Goal: Information Seeking & Learning: Learn about a topic

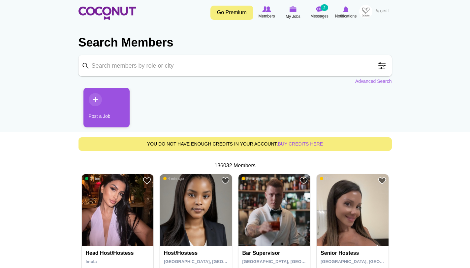
click at [165, 66] on input "Keyword" at bounding box center [234, 65] width 313 height 21
type input "chef"
click button "Search" at bounding box center [0, 0] width 0 height 0
click at [181, 69] on input "chef" at bounding box center [234, 65] width 313 height 21
click button "Search" at bounding box center [0, 0] width 0 height 0
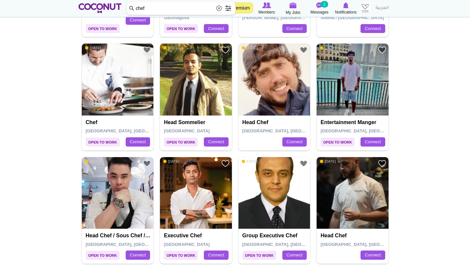
scroll to position [527, 0]
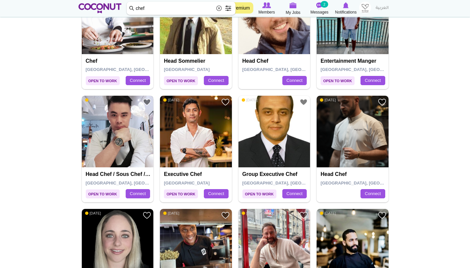
click at [137, 138] on img at bounding box center [118, 132] width 72 height 72
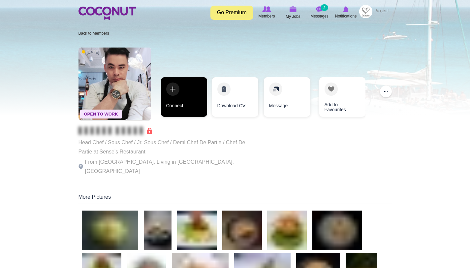
click at [172, 94] on link "Connect" at bounding box center [184, 97] width 46 height 40
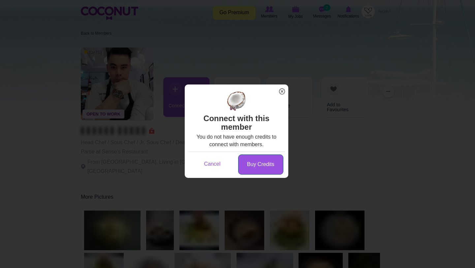
click at [265, 160] on link "Buy Credits" at bounding box center [260, 164] width 45 height 20
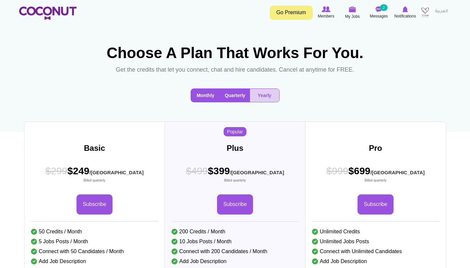
click at [213, 98] on button "Monthly" at bounding box center [205, 95] width 29 height 13
click at [234, 92] on button "Quarterly" at bounding box center [235, 95] width 30 height 13
click at [203, 94] on button "Monthly" at bounding box center [205, 95] width 29 height 13
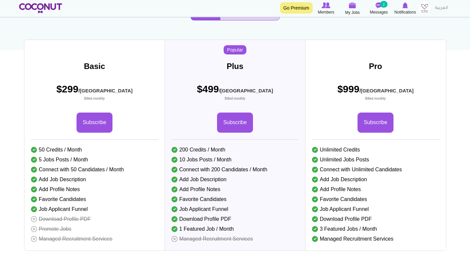
scroll to position [82, 0]
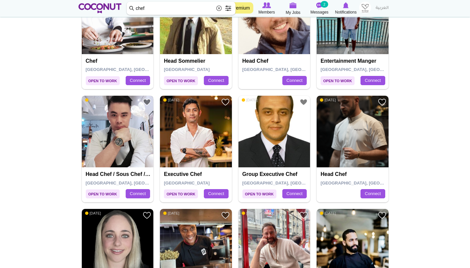
click at [128, 146] on img at bounding box center [118, 132] width 72 height 72
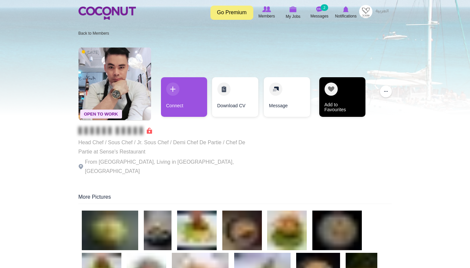
click at [330, 91] on link "Add to Favourites" at bounding box center [342, 97] width 46 height 40
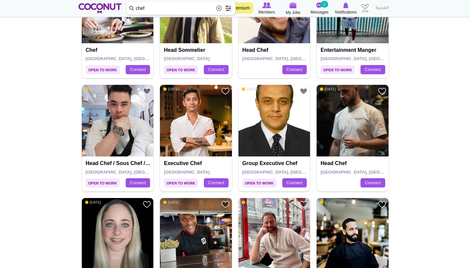
scroll to position [538, 0]
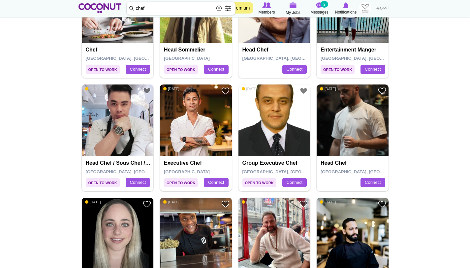
click at [192, 133] on img at bounding box center [196, 120] width 72 height 72
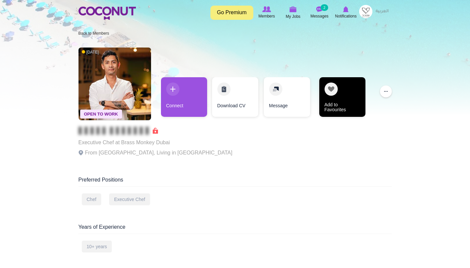
click at [336, 86] on link "Add to Favourites" at bounding box center [342, 97] width 46 height 40
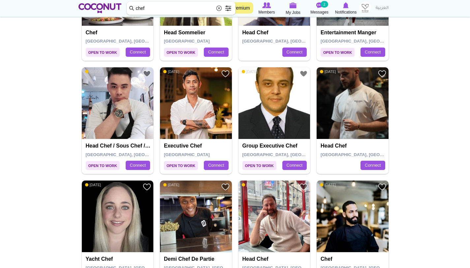
scroll to position [593, 0]
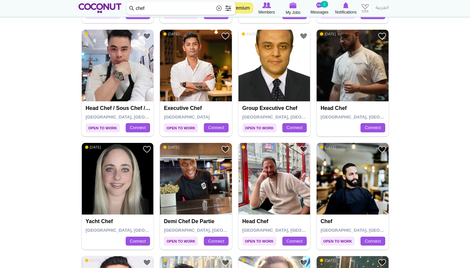
click at [352, 89] on img at bounding box center [352, 66] width 72 height 72
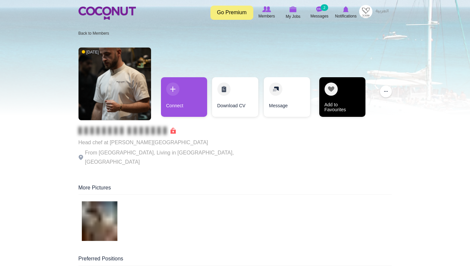
click at [335, 93] on link "Add to Favourites" at bounding box center [342, 97] width 46 height 40
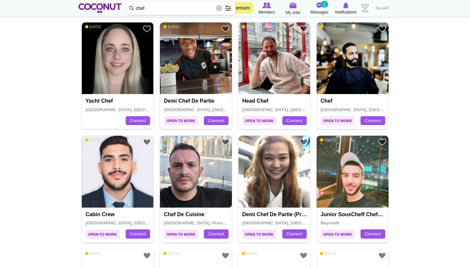
scroll to position [714, 0]
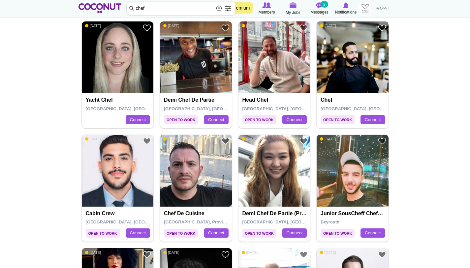
click at [347, 79] on img at bounding box center [352, 57] width 72 height 72
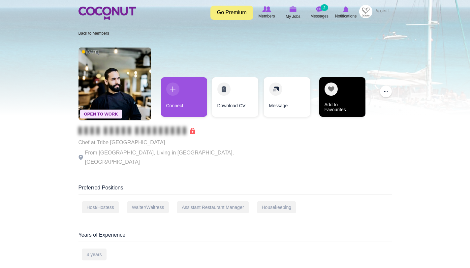
click at [328, 97] on link "Add to Favourites" at bounding box center [342, 97] width 46 height 40
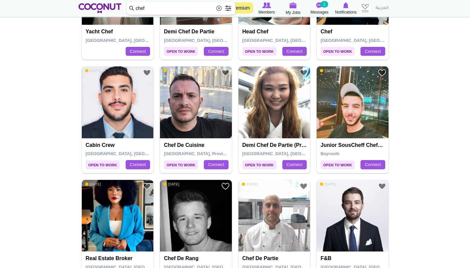
scroll to position [783, 0]
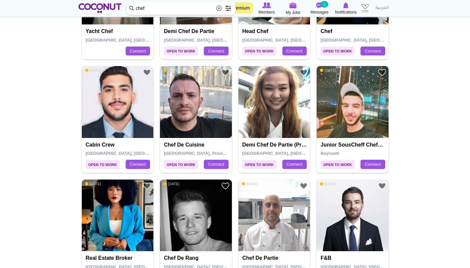
click at [265, 121] on img at bounding box center [274, 102] width 72 height 72
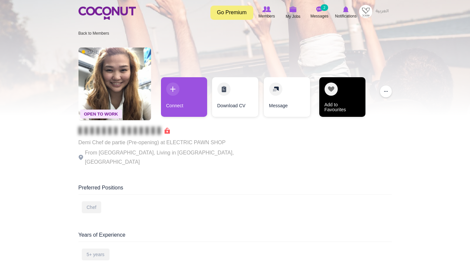
click at [334, 96] on link "Add to Favourites" at bounding box center [342, 97] width 46 height 40
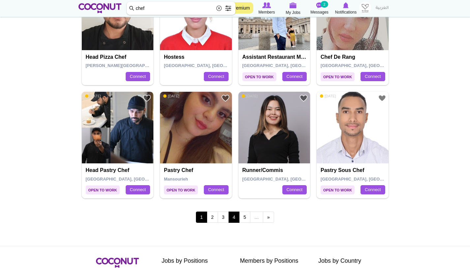
scroll to position [1103, 0]
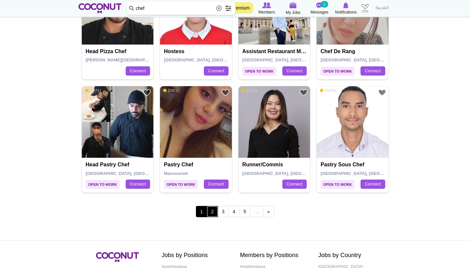
click at [212, 214] on link "2" at bounding box center [212, 211] width 11 height 11
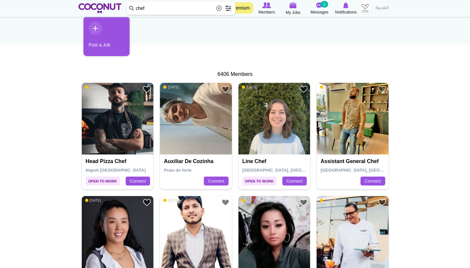
scroll to position [93, 0]
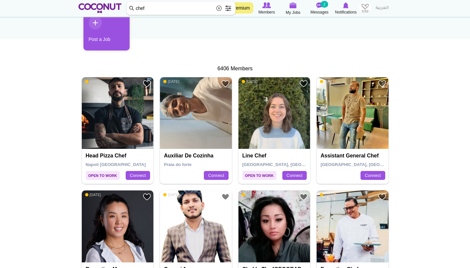
click at [358, 127] on img at bounding box center [352, 113] width 72 height 72
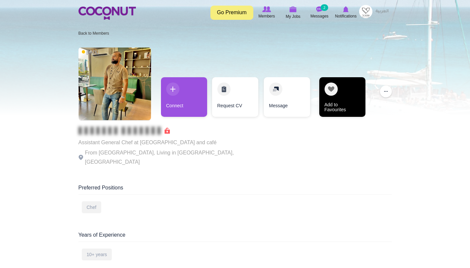
click at [337, 88] on link "Add to Favourites" at bounding box center [342, 97] width 46 height 40
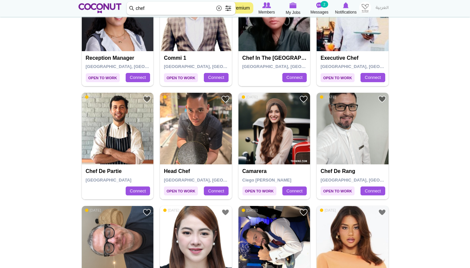
scroll to position [304, 0]
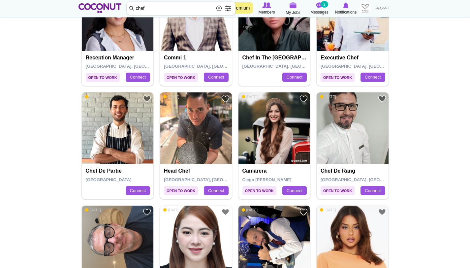
click at [197, 141] on img at bounding box center [196, 128] width 72 height 72
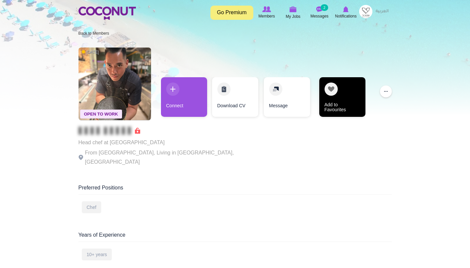
click at [337, 95] on link "Add to Favourites" at bounding box center [342, 97] width 46 height 40
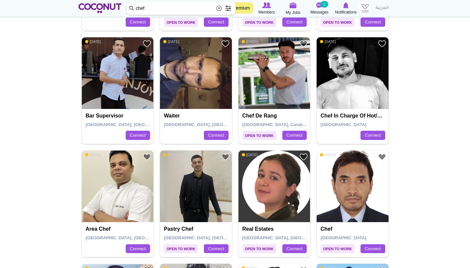
scroll to position [596, 0]
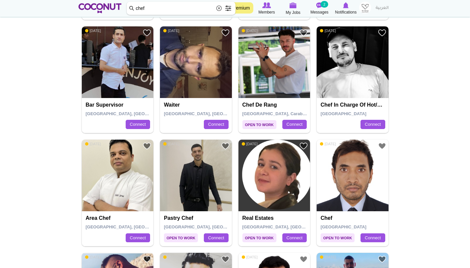
click at [350, 73] on img at bounding box center [352, 62] width 72 height 72
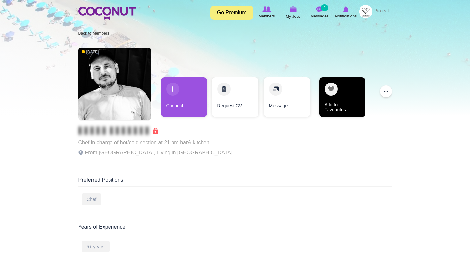
click at [336, 90] on link "Add to Favourites" at bounding box center [342, 97] width 46 height 40
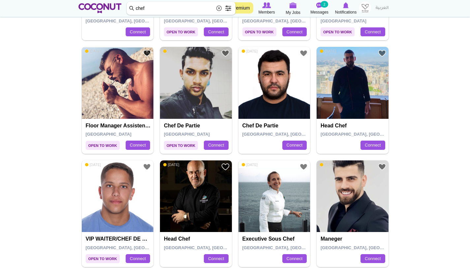
scroll to position [807, 0]
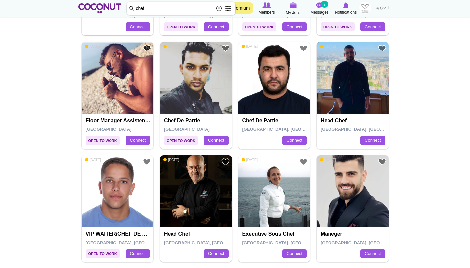
click at [349, 84] on img at bounding box center [352, 78] width 72 height 72
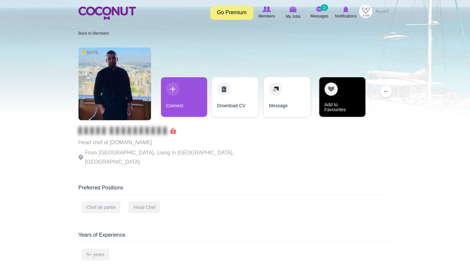
click at [331, 100] on link "Add to Favourites" at bounding box center [342, 97] width 46 height 40
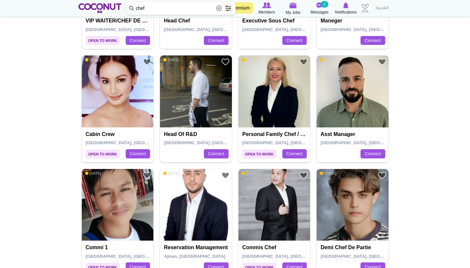
scroll to position [1106, 0]
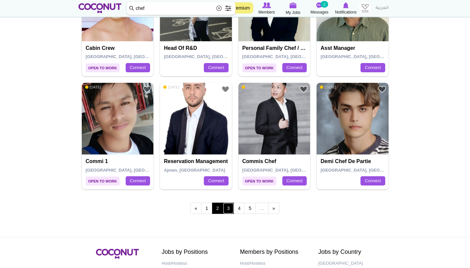
click at [231, 204] on link "3" at bounding box center [228, 207] width 11 height 11
click at [229, 207] on link "3" at bounding box center [228, 207] width 11 height 11
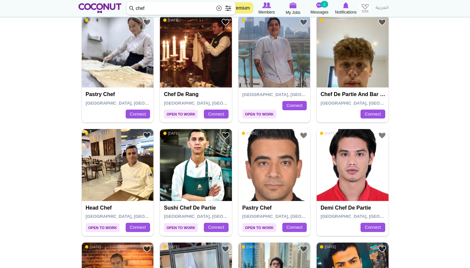
scroll to position [168, 0]
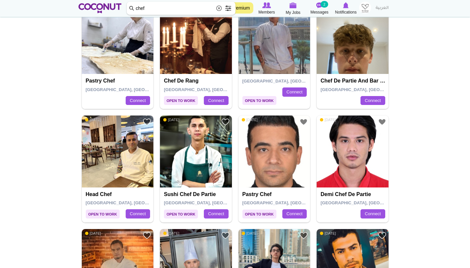
click at [123, 175] on img at bounding box center [118, 151] width 72 height 72
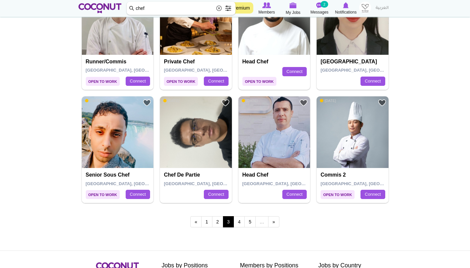
scroll to position [1103, 0]
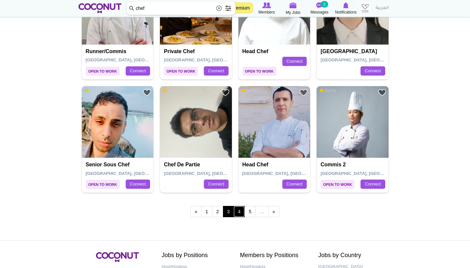
click at [242, 208] on link "4" at bounding box center [238, 211] width 11 height 11
click at [242, 210] on link "4" at bounding box center [238, 211] width 11 height 11
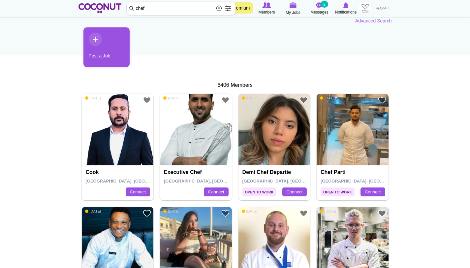
scroll to position [76, 0]
click at [203, 143] on img at bounding box center [196, 130] width 72 height 72
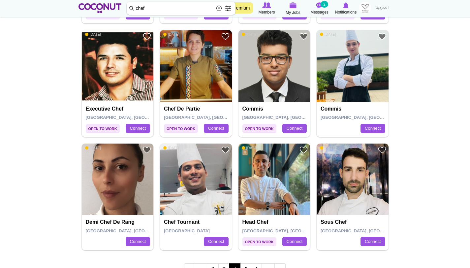
scroll to position [1096, 0]
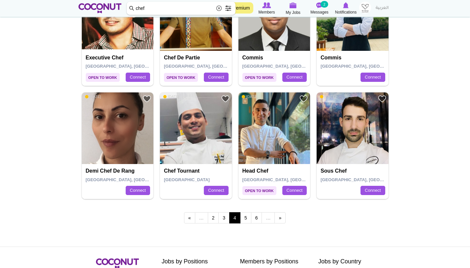
click at [273, 152] on img at bounding box center [274, 128] width 72 height 72
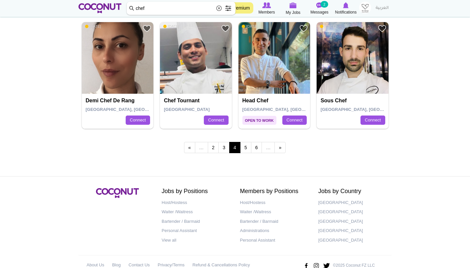
scroll to position [1168, 0]
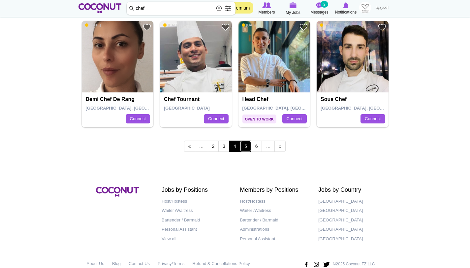
click at [245, 141] on link "5" at bounding box center [245, 145] width 11 height 11
click at [245, 145] on link "5" at bounding box center [245, 145] width 11 height 11
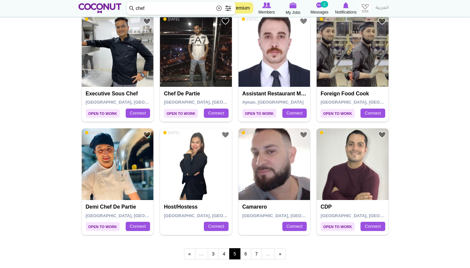
scroll to position [1181, 0]
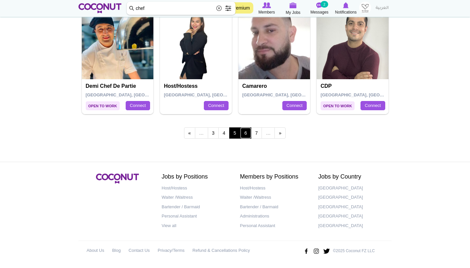
click at [246, 133] on link "6" at bounding box center [245, 132] width 11 height 11
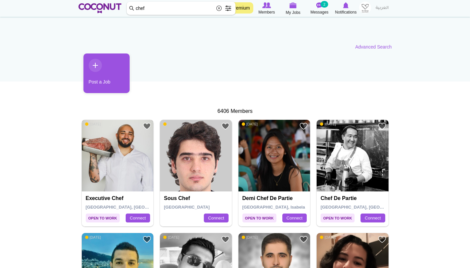
click at [126, 161] on img at bounding box center [118, 156] width 72 height 72
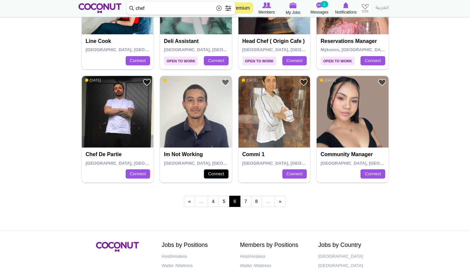
scroll to position [1113, 0]
click at [246, 203] on link "7" at bounding box center [245, 200] width 11 height 11
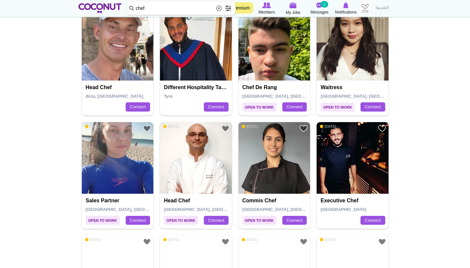
scroll to position [663, 0]
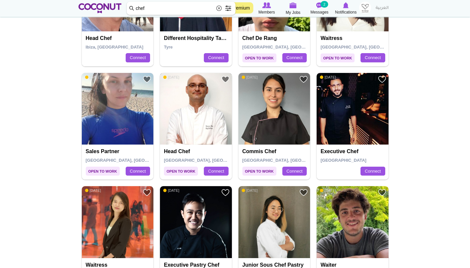
click at [194, 128] on img at bounding box center [196, 109] width 72 height 72
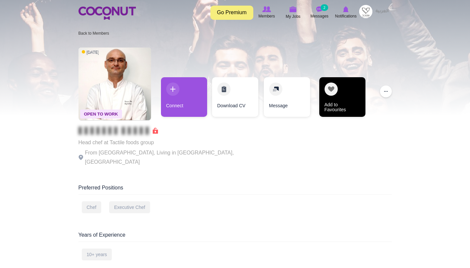
click at [337, 93] on link "Add to Favourites" at bounding box center [342, 97] width 46 height 40
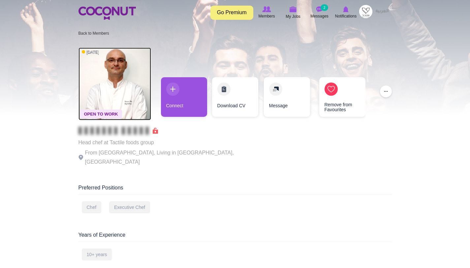
click at [125, 88] on img at bounding box center [114, 83] width 72 height 72
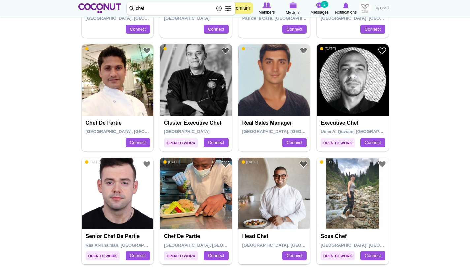
scroll to position [1083, 0]
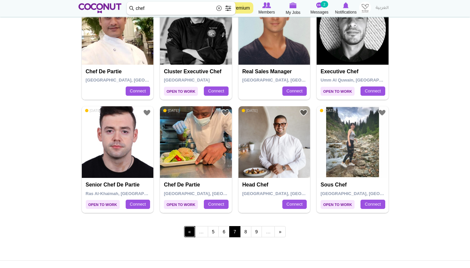
click at [193, 231] on link "‹ previous" at bounding box center [189, 231] width 11 height 11
click at [193, 232] on link "‹ previous" at bounding box center [189, 231] width 11 height 11
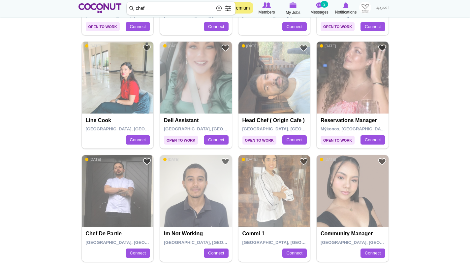
scroll to position [1181, 0]
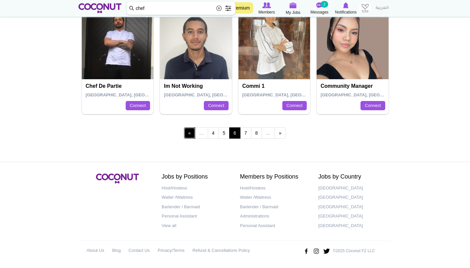
click at [190, 133] on link "‹ previous" at bounding box center [189, 132] width 11 height 11
click at [191, 133] on link "‹ previous" at bounding box center [189, 132] width 11 height 11
click at [192, 133] on link "‹ previous" at bounding box center [189, 132] width 11 height 11
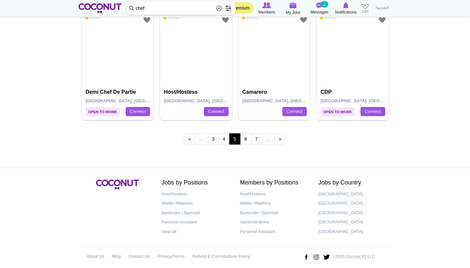
scroll to position [1181, 0]
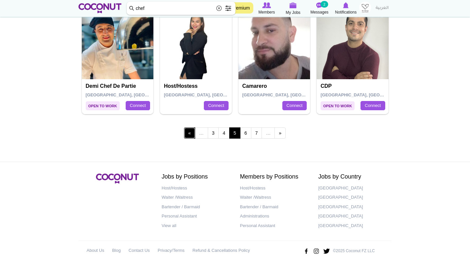
click at [191, 134] on link "‹ previous" at bounding box center [189, 132] width 11 height 11
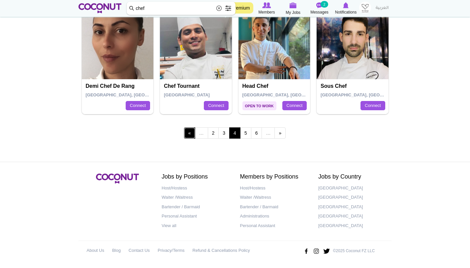
click at [192, 135] on link "‹ previous" at bounding box center [189, 132] width 11 height 11
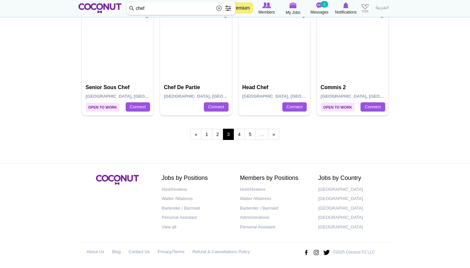
scroll to position [1181, 0]
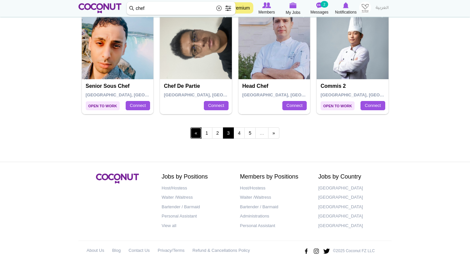
click at [197, 135] on link "‹ previous" at bounding box center [195, 132] width 11 height 11
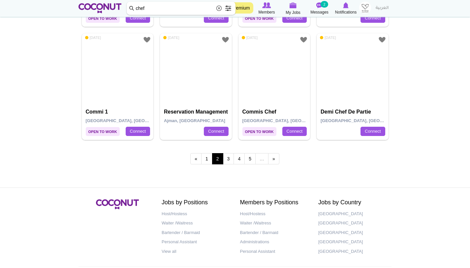
scroll to position [1181, 0]
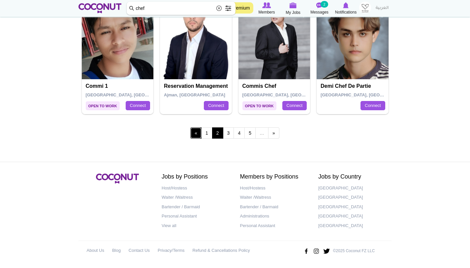
click at [197, 135] on link "‹ previous" at bounding box center [195, 132] width 11 height 11
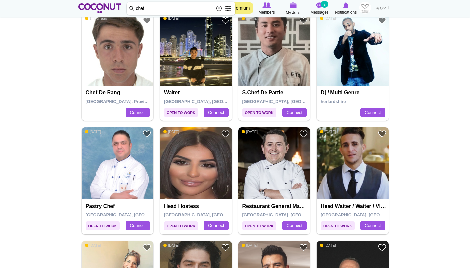
scroll to position [169, 0]
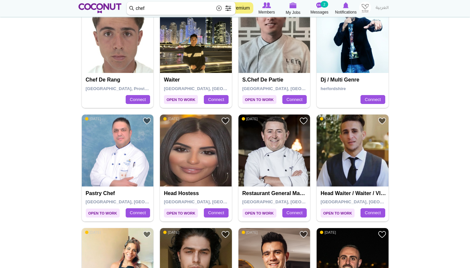
click at [268, 160] on img at bounding box center [274, 150] width 72 height 72
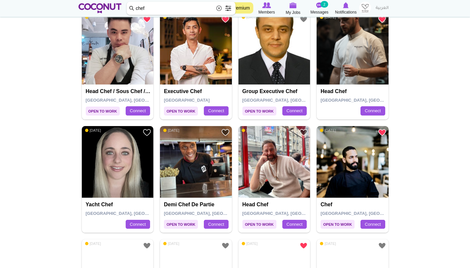
scroll to position [611, 0]
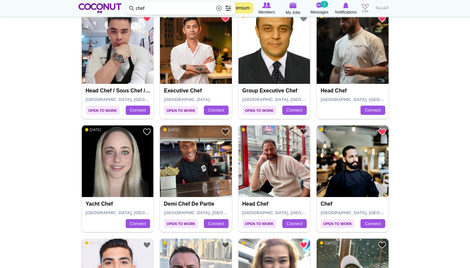
click at [270, 161] on img at bounding box center [274, 161] width 72 height 72
